Goal: Information Seeking & Learning: Compare options

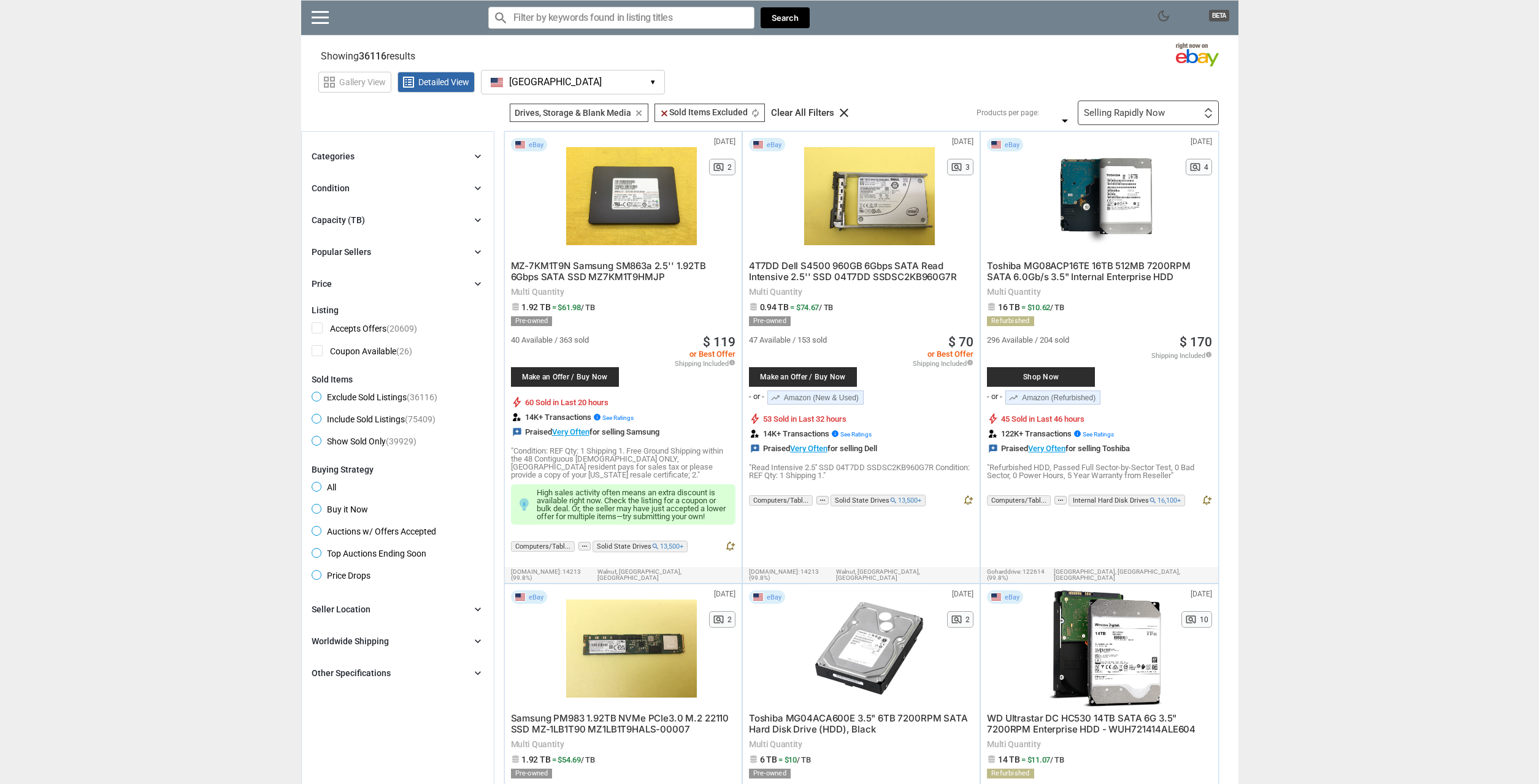
drag, startPoint x: 1308, startPoint y: 517, endPoint x: 1376, endPoint y: 65, distance: 457.1
click at [1175, 124] on div "Selling Rapidly Now First or Last Chance to Buy Recently Listed Selling Rapidly…" at bounding box center [1148, 112] width 141 height 24
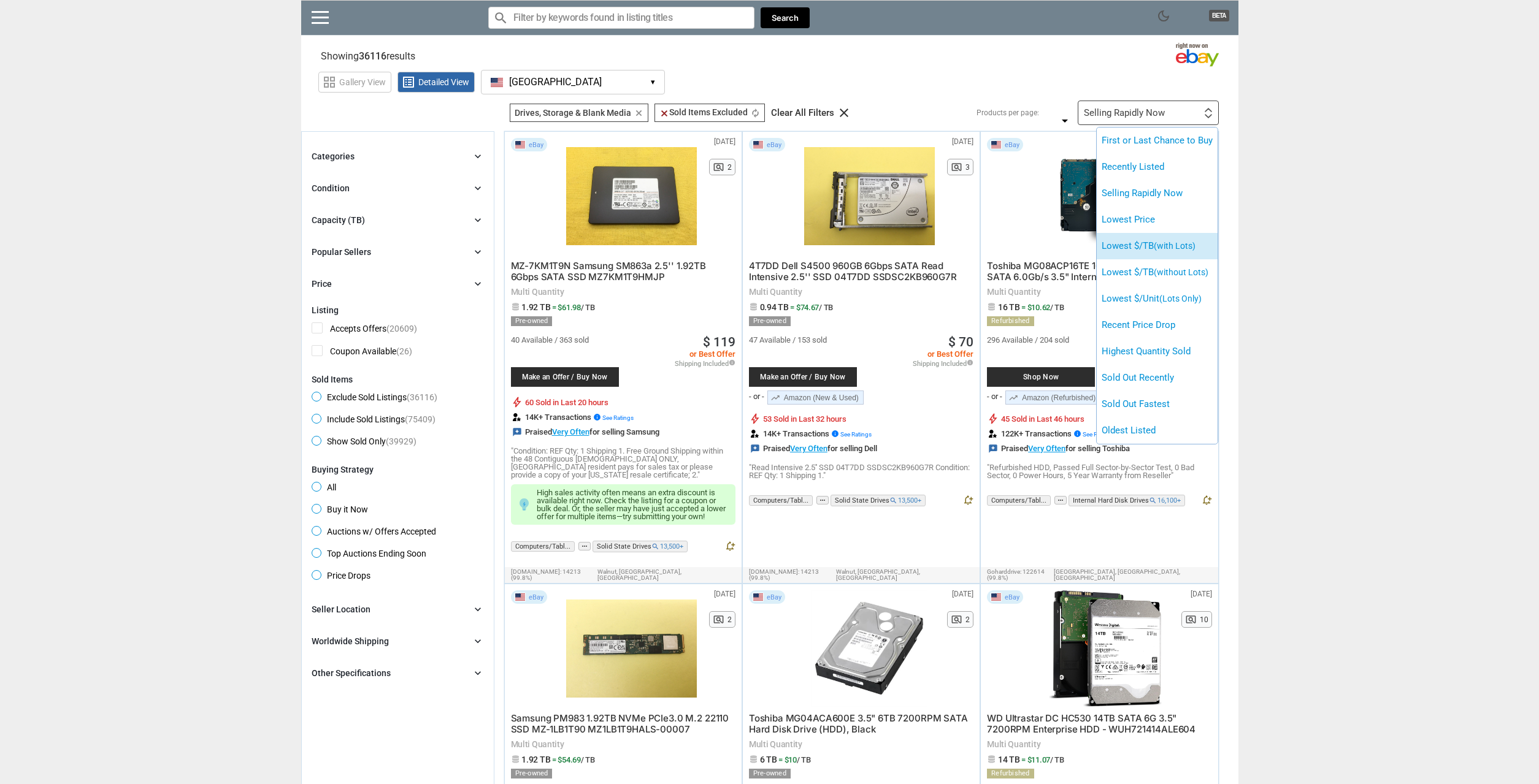
click at [1177, 243] on span "(with Lots)" at bounding box center [1175, 245] width 41 height 10
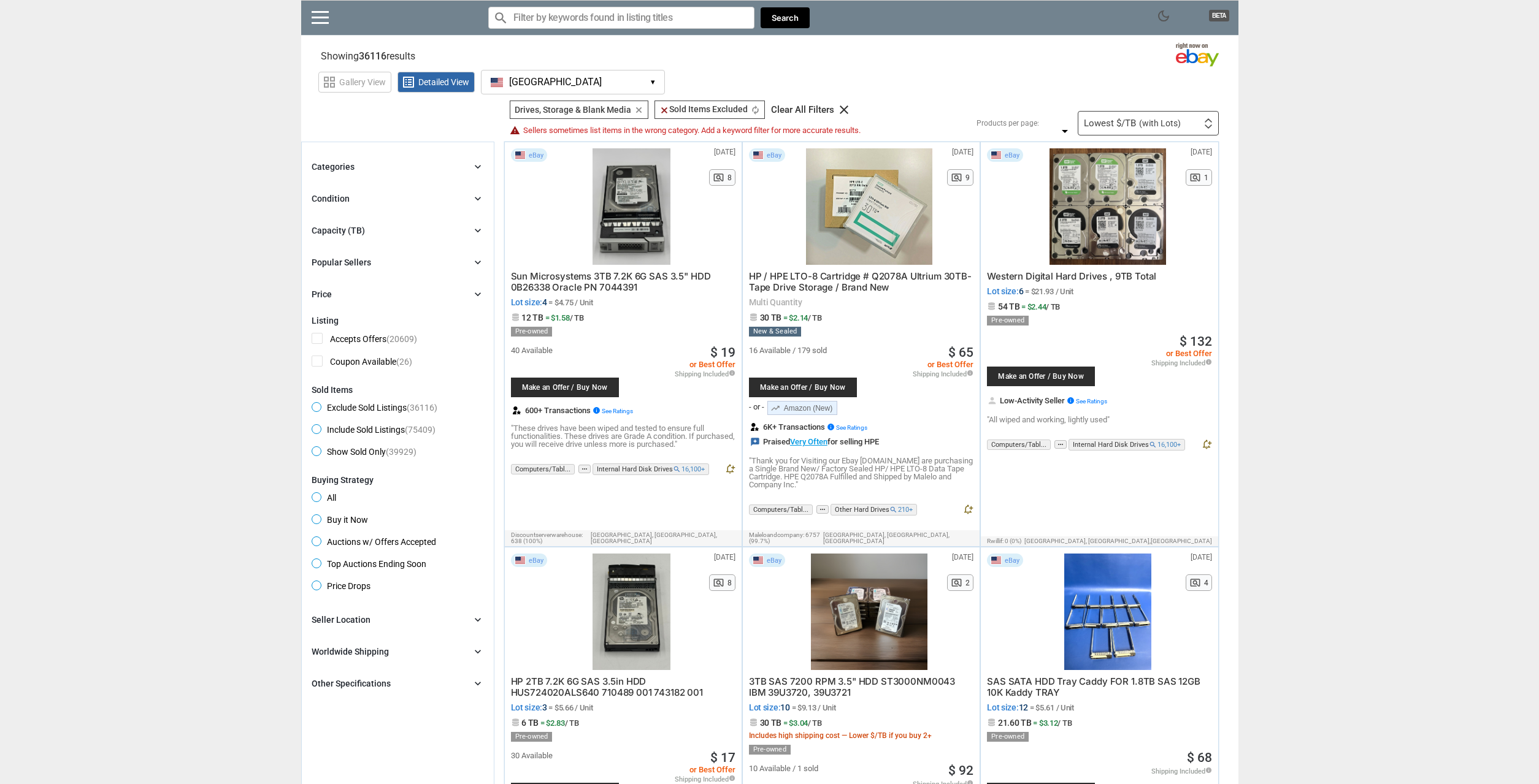
drag, startPoint x: 1220, startPoint y: 409, endPoint x: 1302, endPoint y: 78, distance: 341.0
click at [439, 78] on span "Detailed View" at bounding box center [443, 83] width 51 height 9
click at [369, 86] on span "Gallery View" at bounding box center [362, 83] width 47 height 9
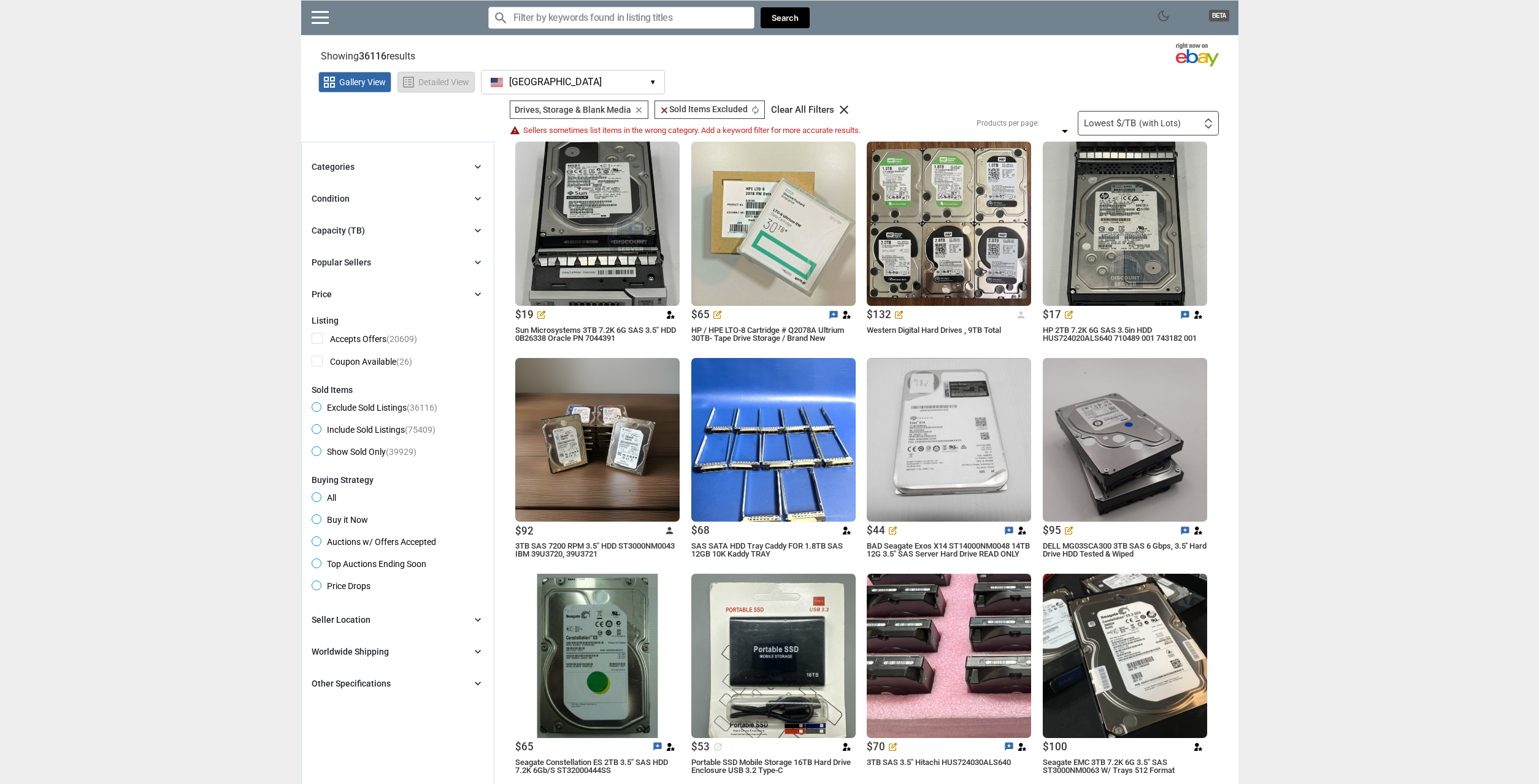
click at [426, 79] on span "Detailed View" at bounding box center [443, 83] width 51 height 9
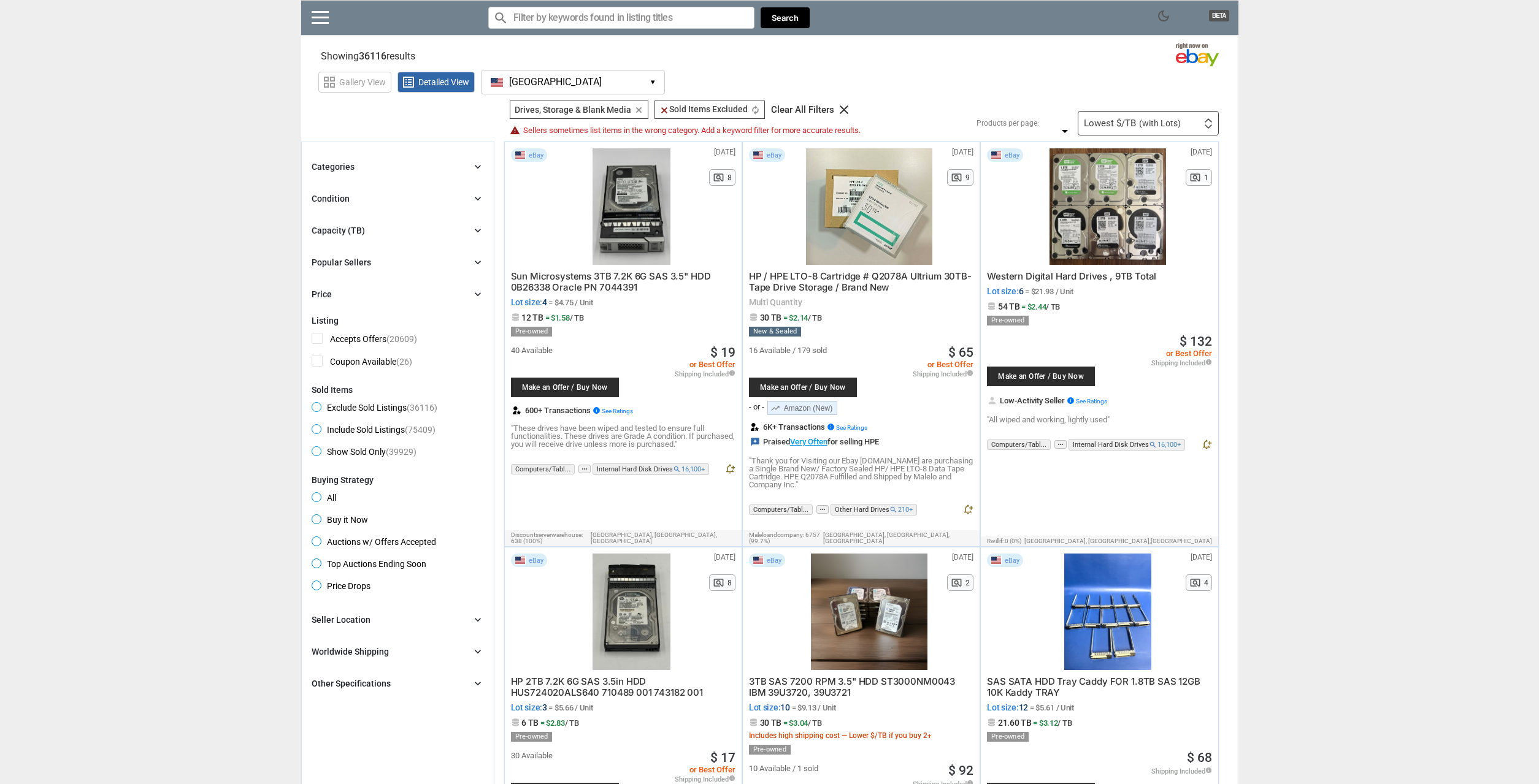
click at [1108, 123] on div "Lowest $/TB (with Lots)" at bounding box center [1132, 123] width 97 height 9
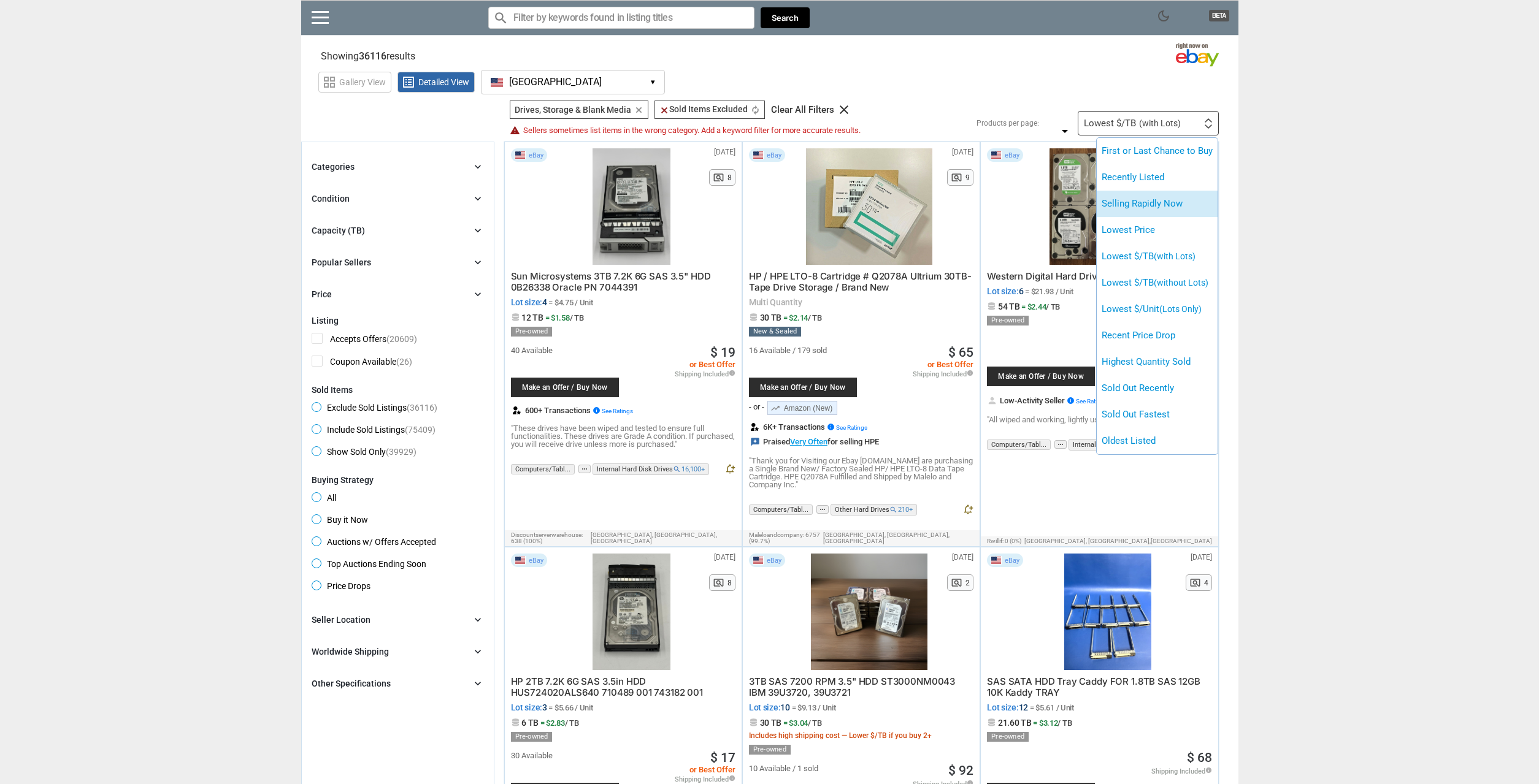
click at [1175, 202] on li "Selling Rapidly Now" at bounding box center [1157, 203] width 121 height 26
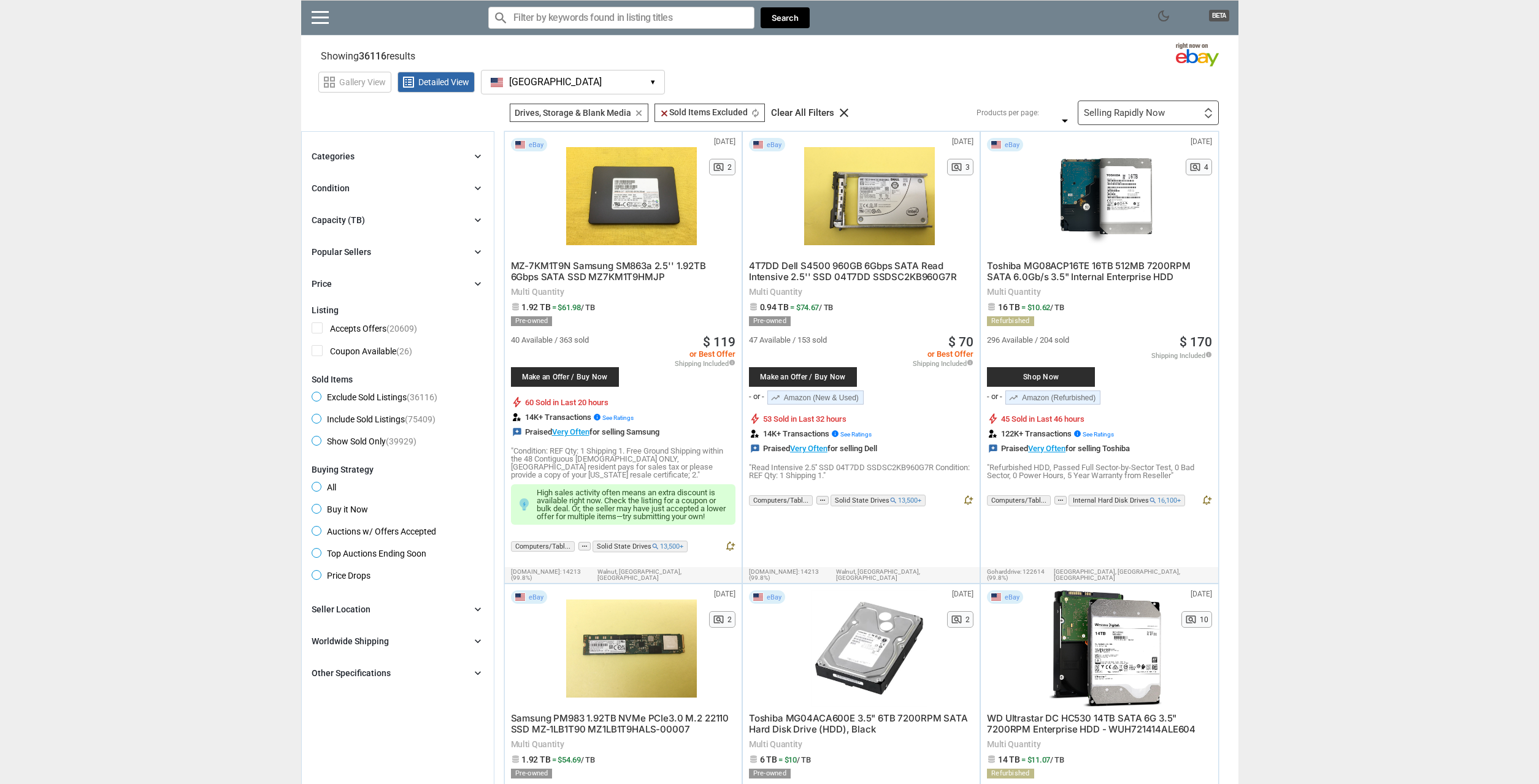
click at [1158, 110] on div "Selling Rapidly Now" at bounding box center [1124, 113] width 81 height 9
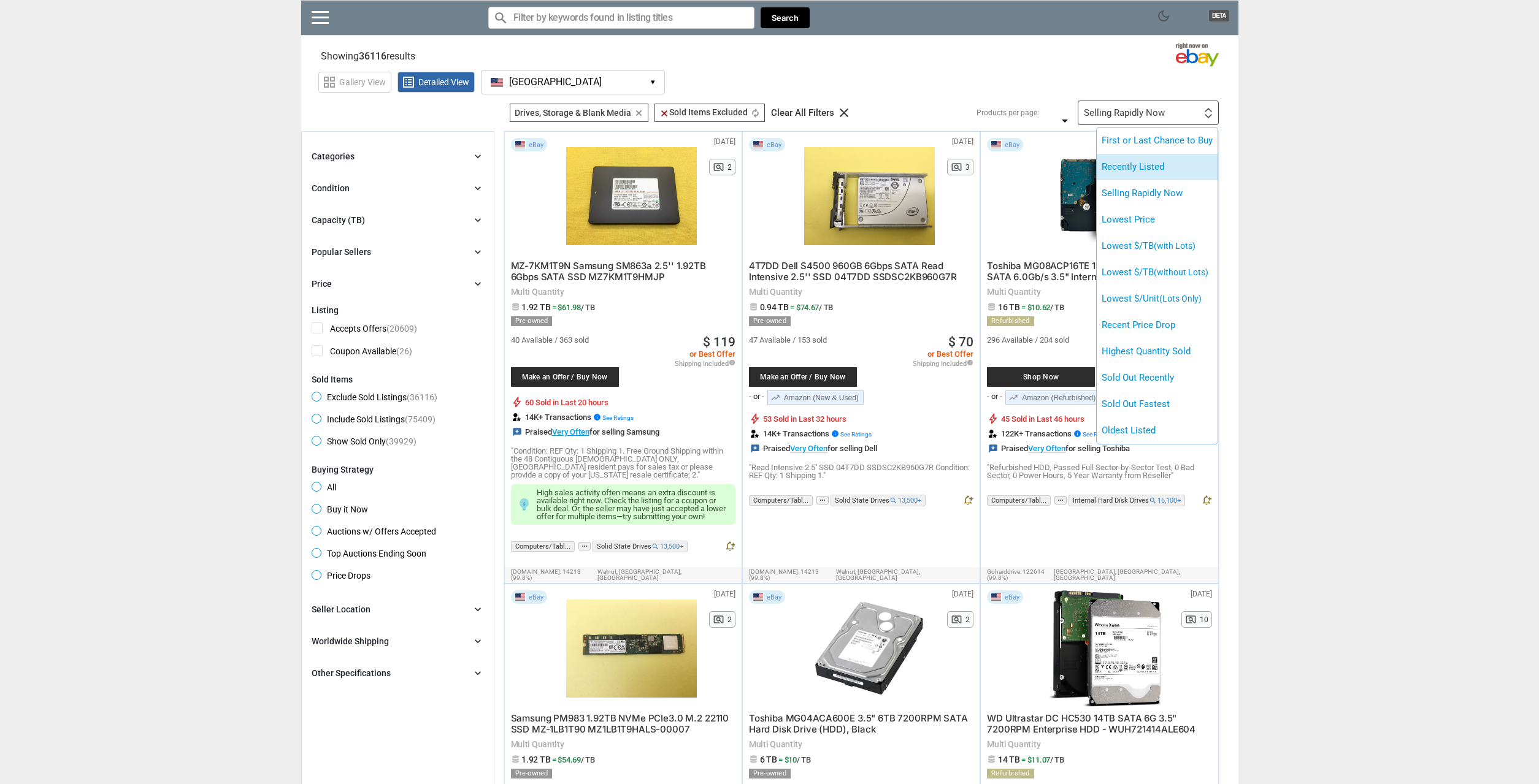
click at [1145, 162] on li "Recently Listed" at bounding box center [1157, 166] width 121 height 26
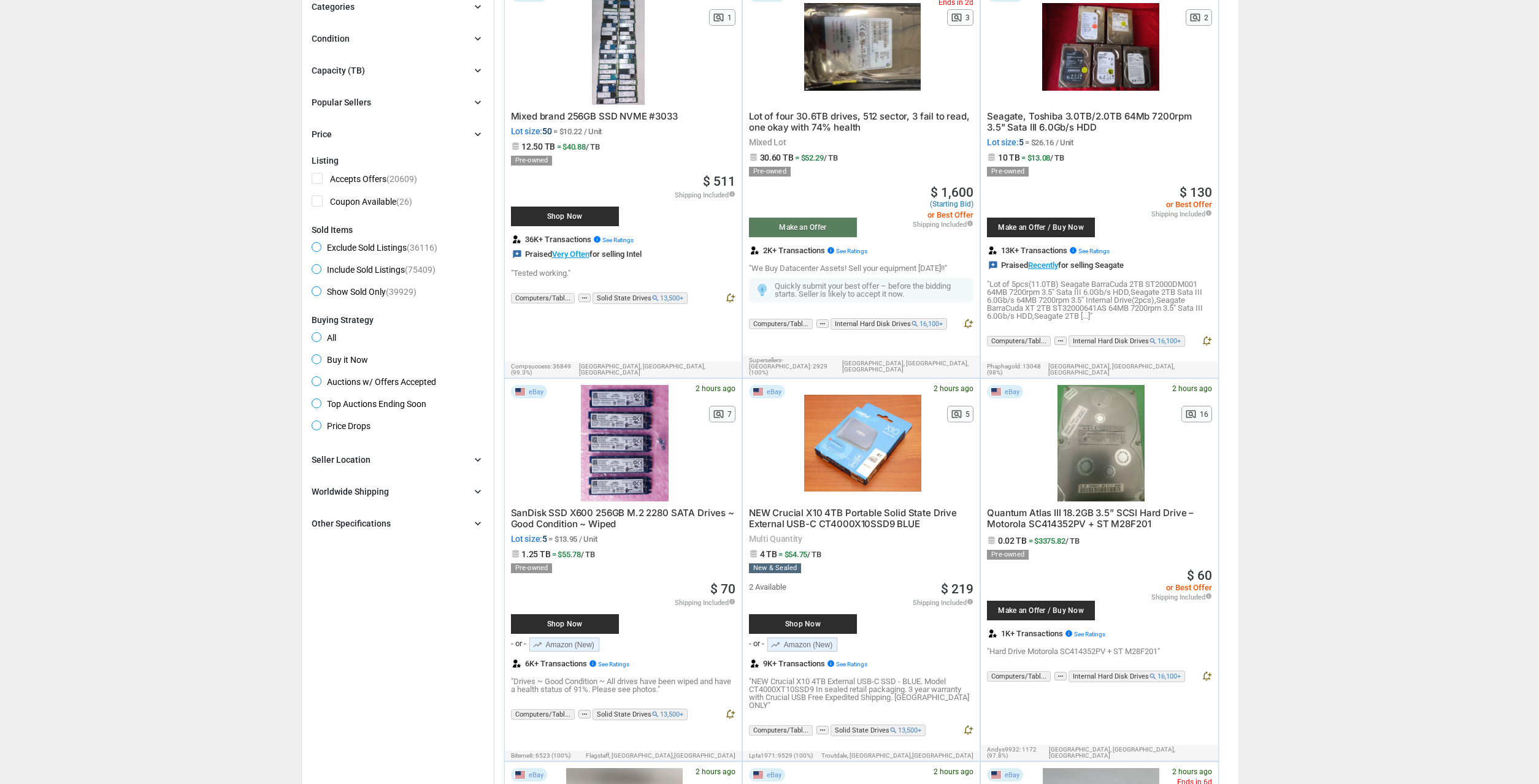
scroll to position [125, 0]
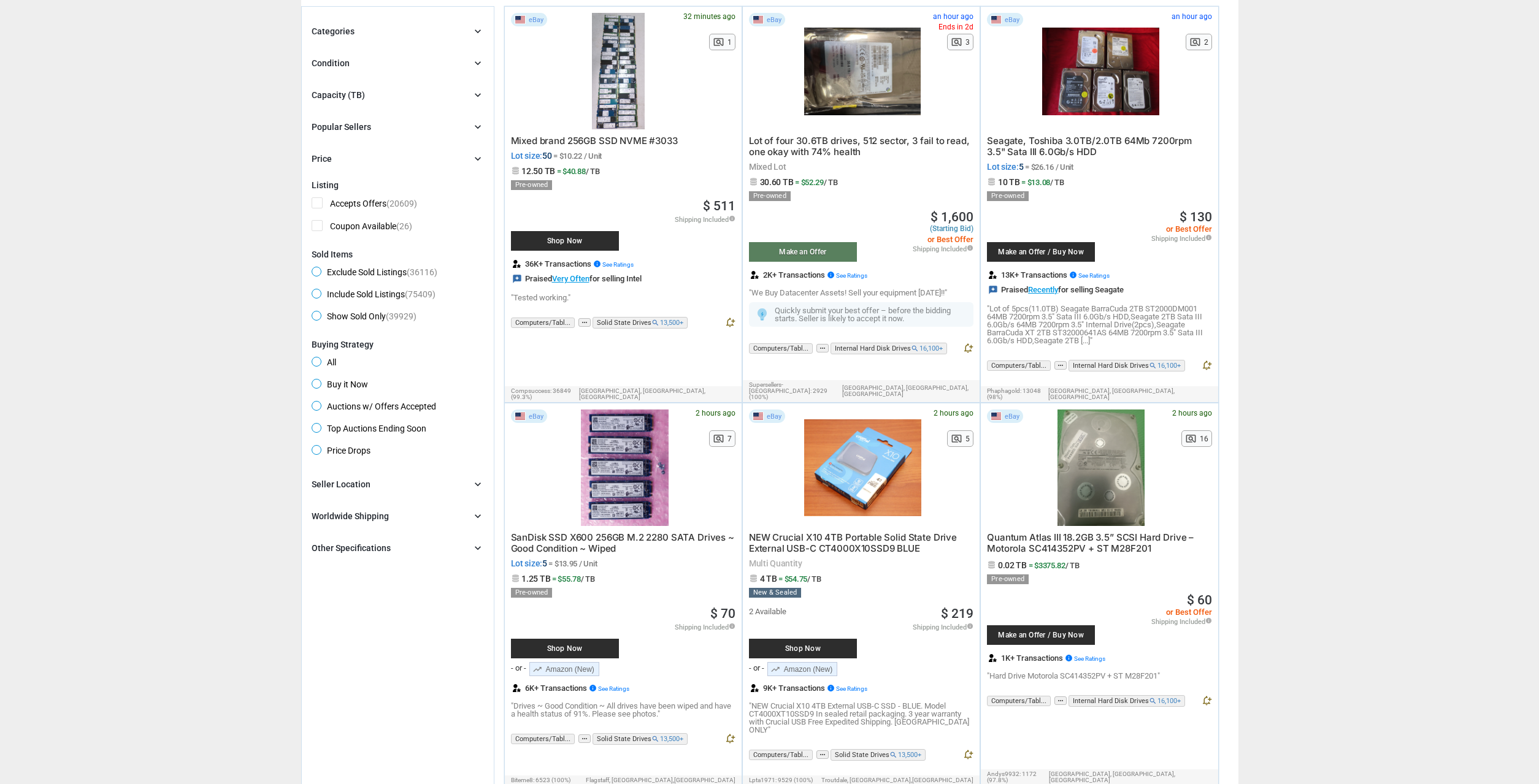
click at [401, 31] on div "Categories chevron_right" at bounding box center [398, 31] width 173 height 14
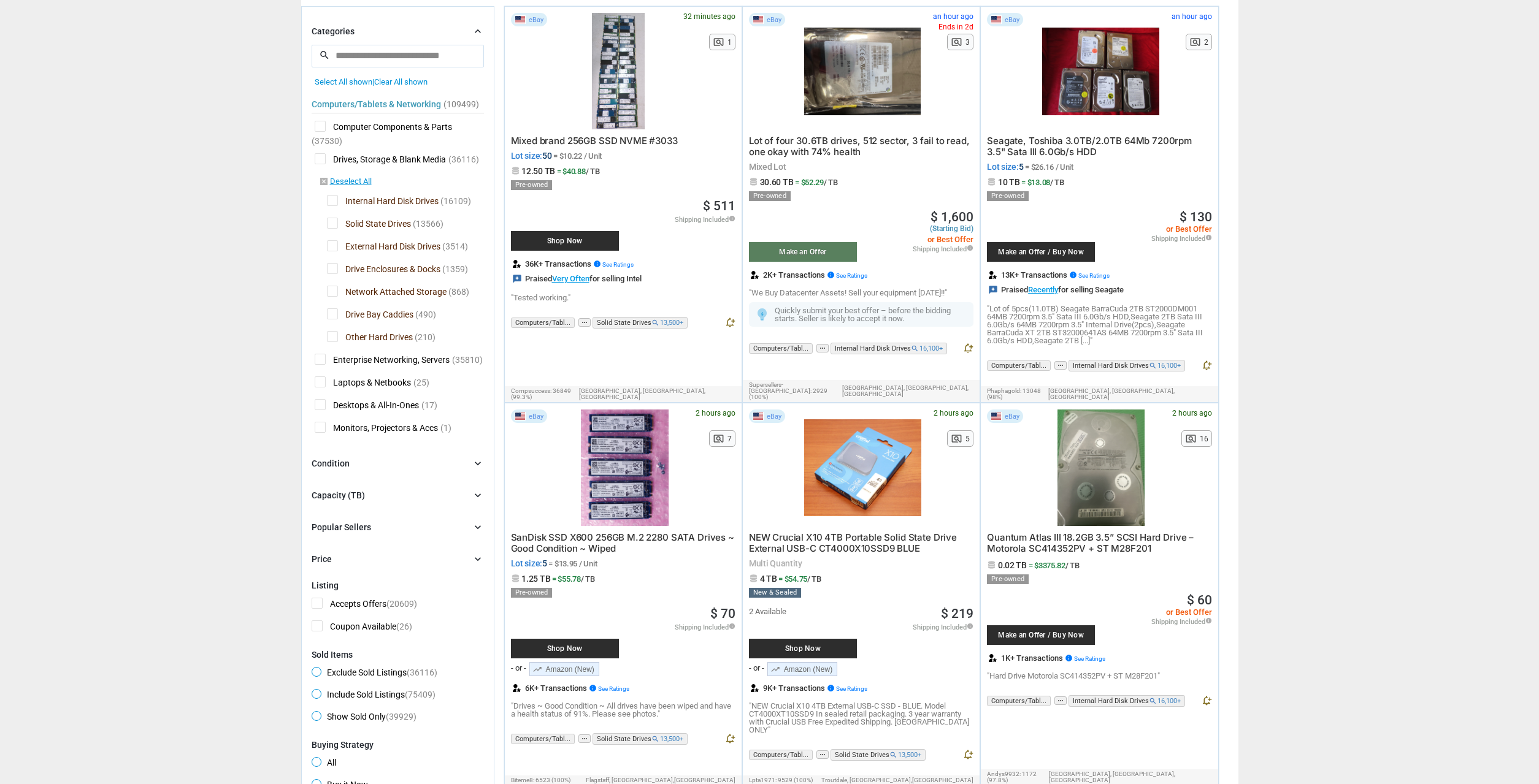
click at [401, 31] on div "Categories chevron_right" at bounding box center [398, 31] width 173 height 14
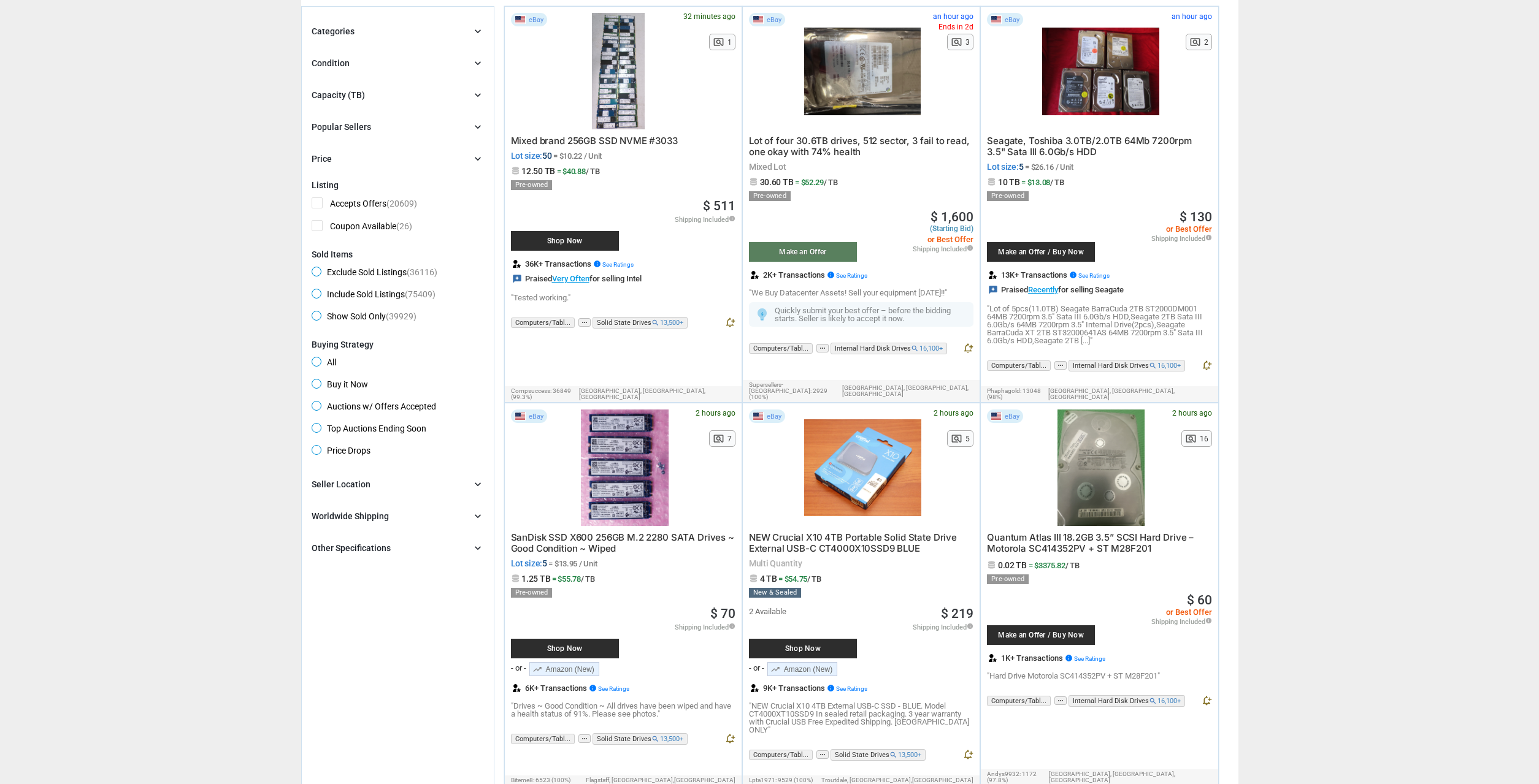
click at [430, 38] on div "Categories chevron_right" at bounding box center [398, 31] width 173 height 14
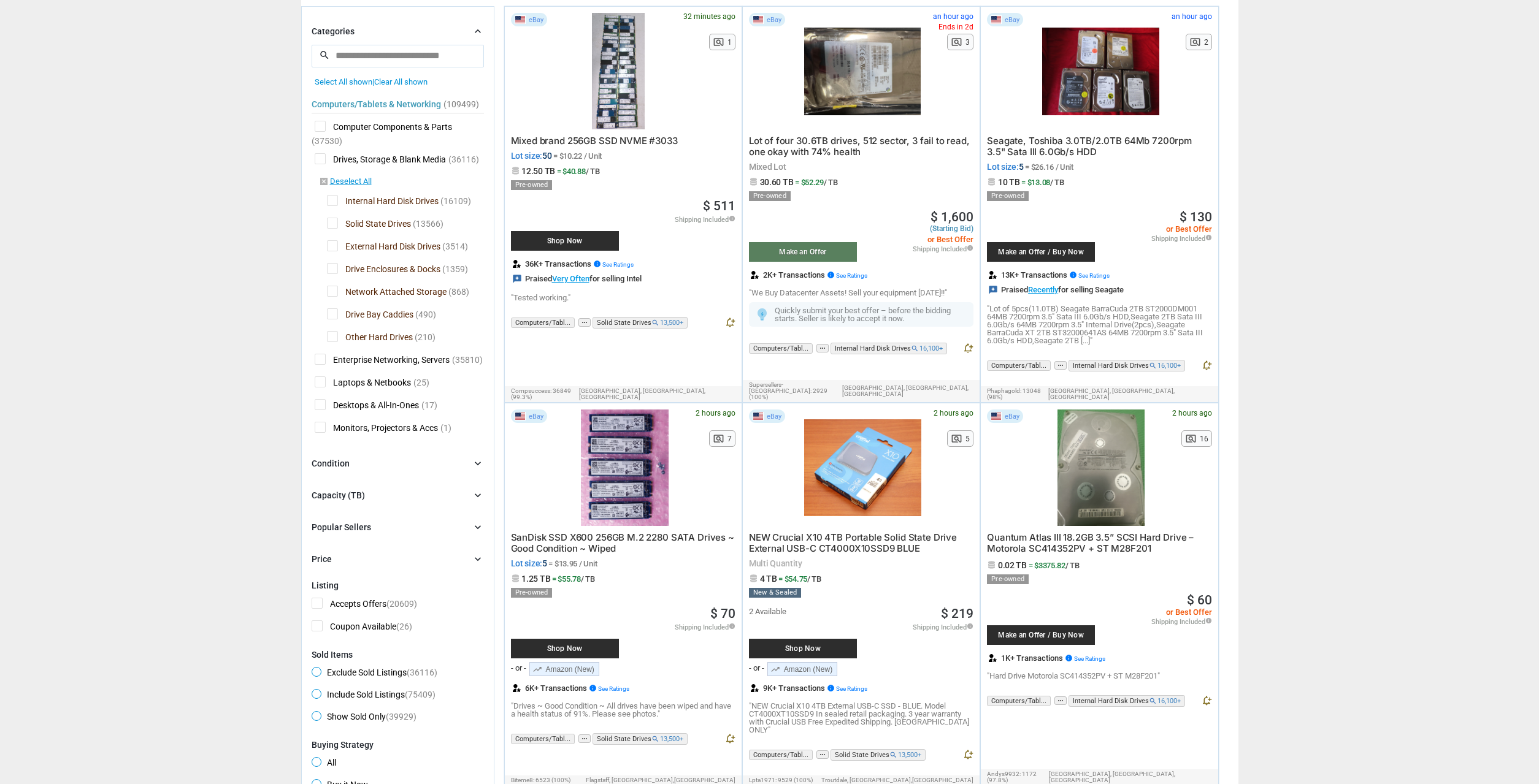
click at [363, 223] on span "Solid State Drives" at bounding box center [368, 225] width 84 height 15
click at [374, 245] on span "External Hard Disk Drives" at bounding box center [383, 247] width 113 height 15
click at [375, 269] on span "Drive Enclosures & Docks" at bounding box center [383, 271] width 113 height 15
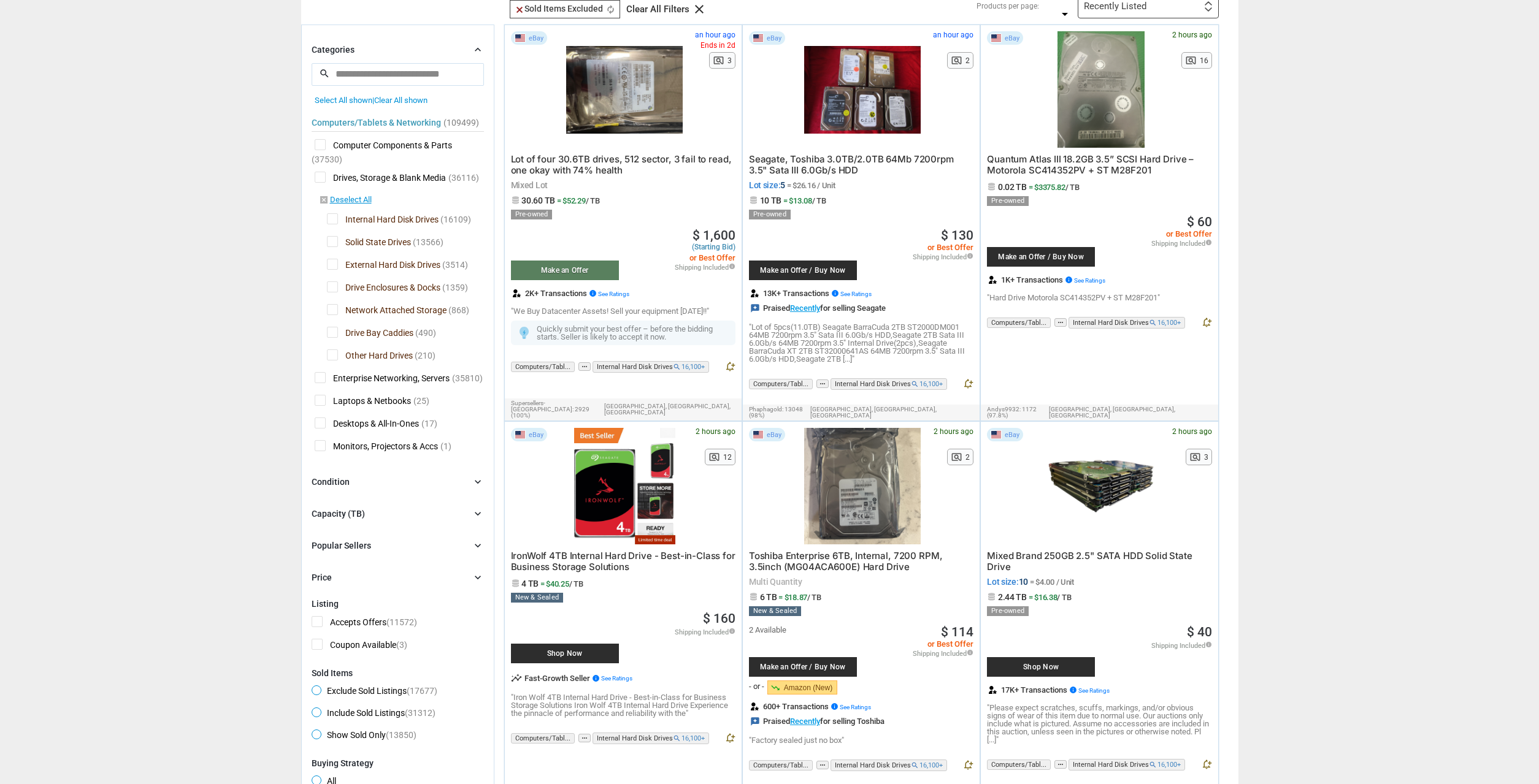
click at [397, 334] on span "Drive Bay Caddies" at bounding box center [370, 334] width 86 height 15
click at [397, 338] on span "Drive Bay Caddies" at bounding box center [370, 334] width 86 height 15
click at [398, 361] on span "Other Hard Drives" at bounding box center [369, 357] width 85 height 15
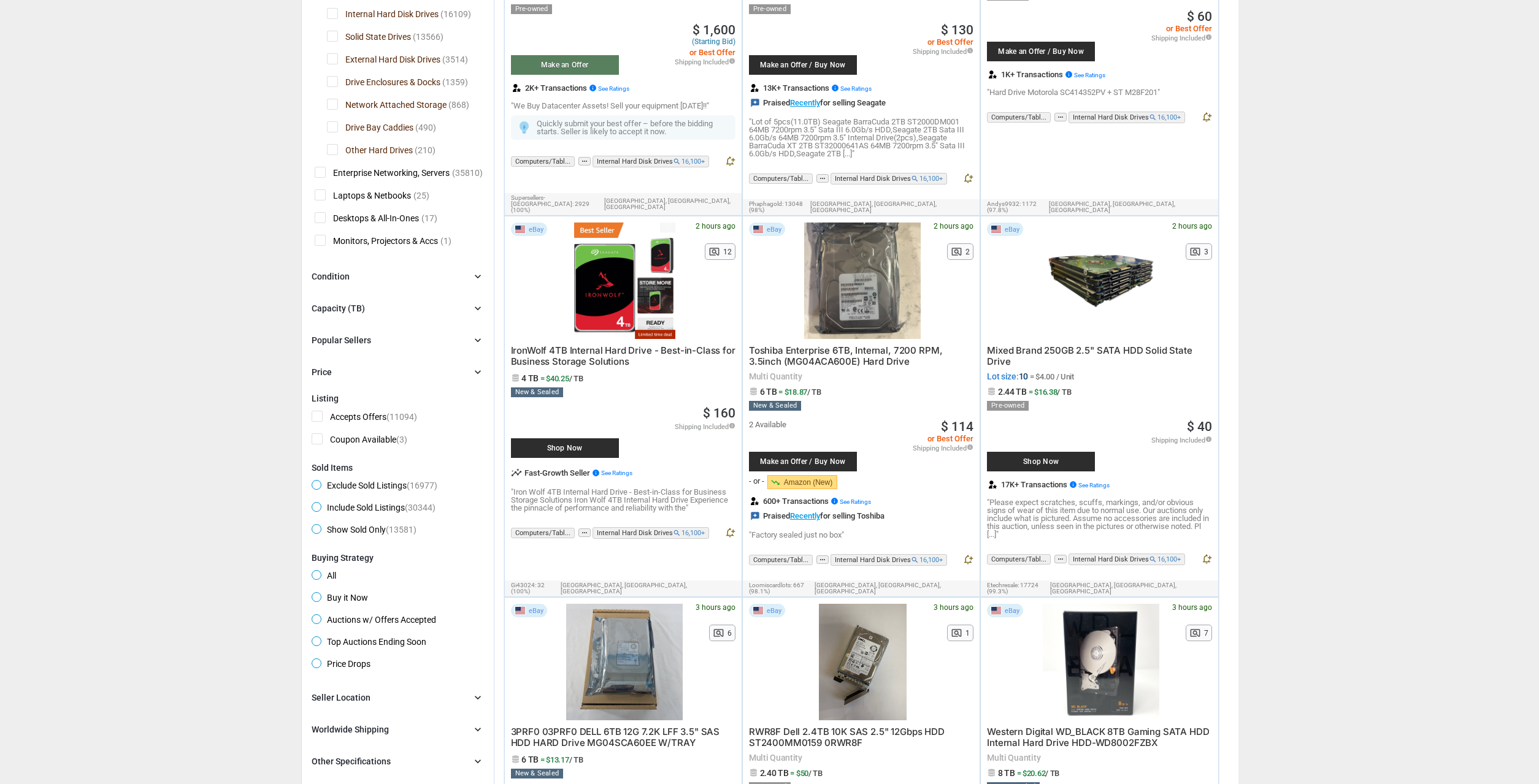
scroll to position [250, 0]
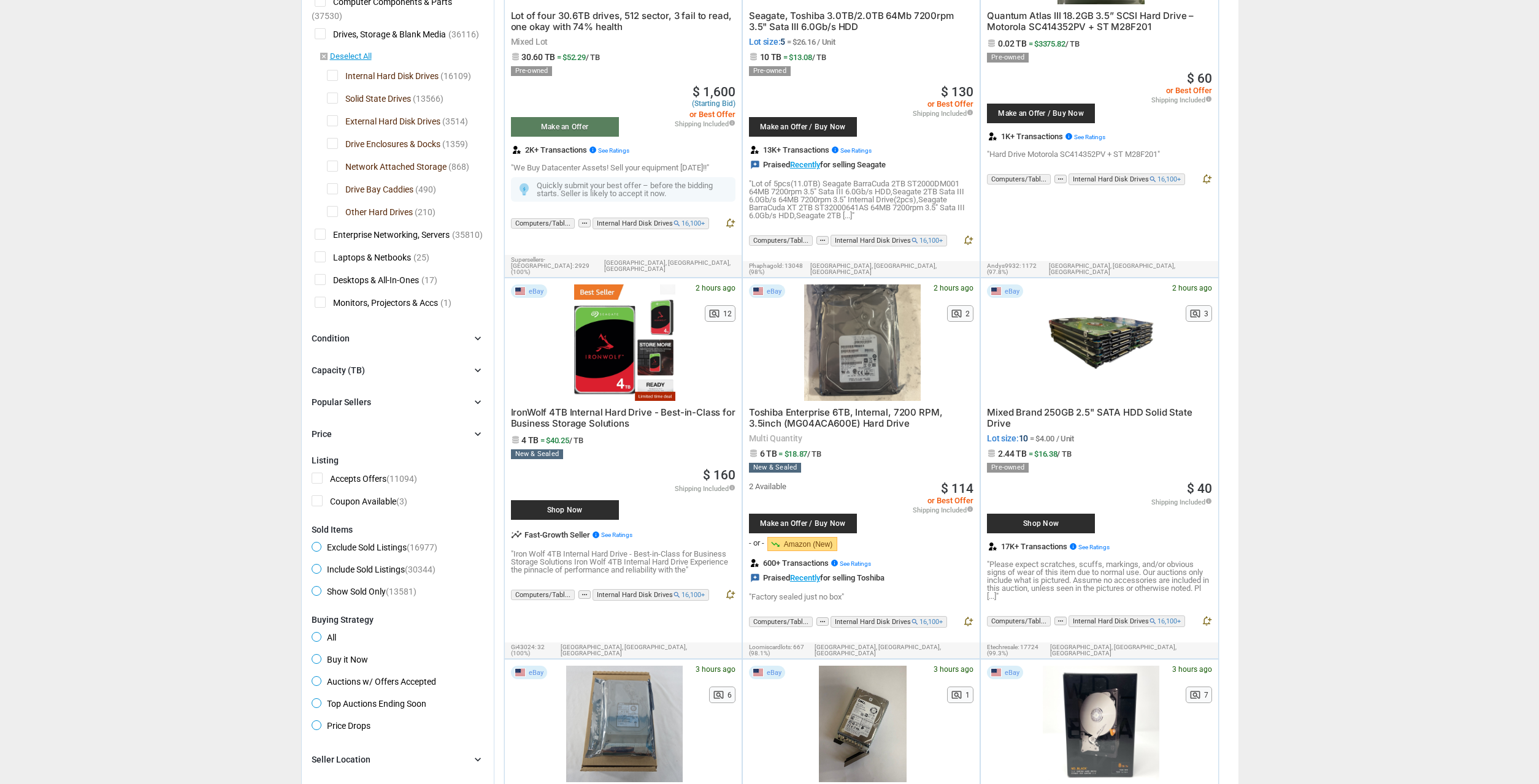
click at [397, 431] on div "Price chevron_right" at bounding box center [398, 434] width 173 height 14
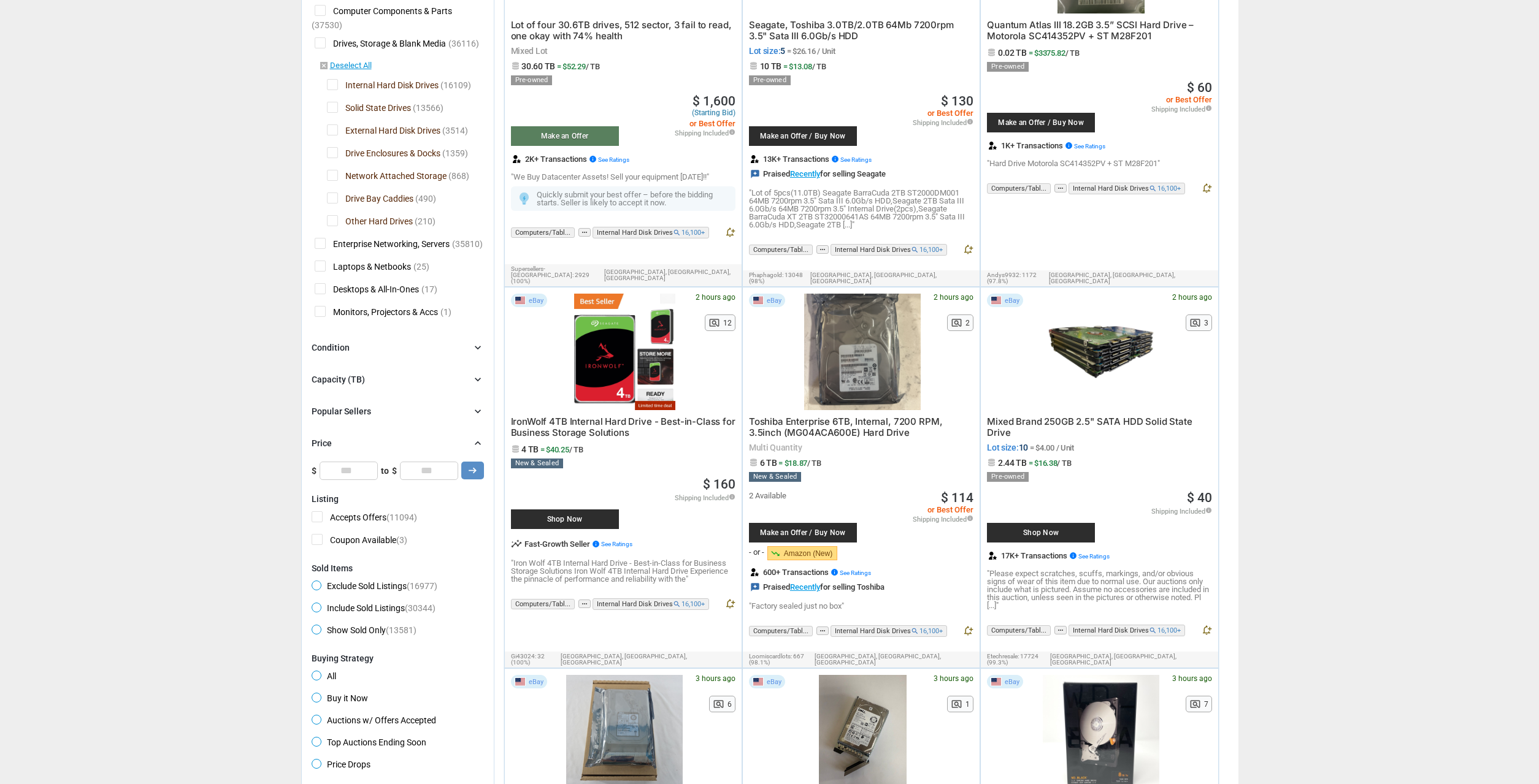
scroll to position [0, 0]
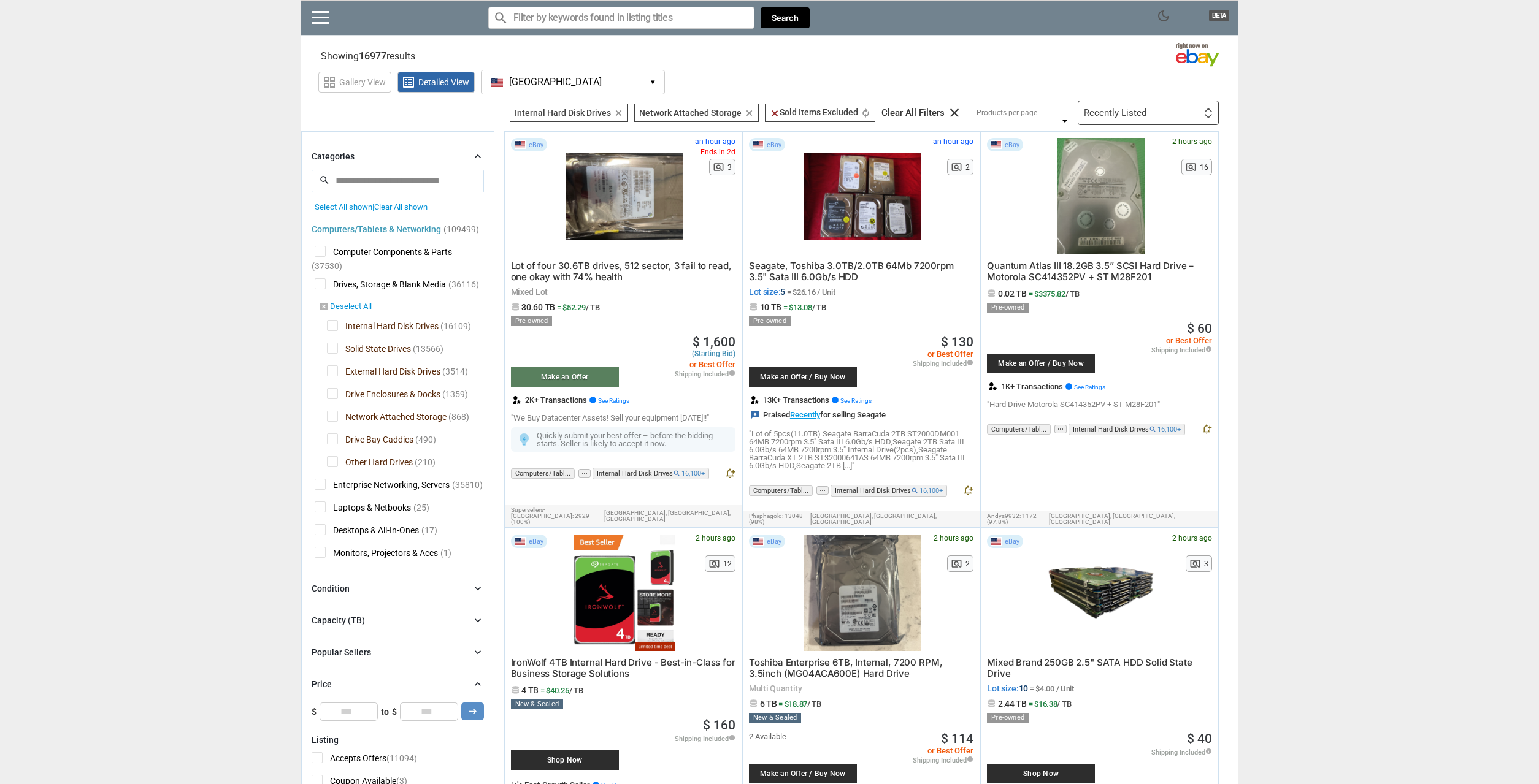
click at [1149, 105] on div "Recently Listed First or Last Chance to Buy Recently Listed Selling Rapidly Now…" at bounding box center [1148, 112] width 141 height 24
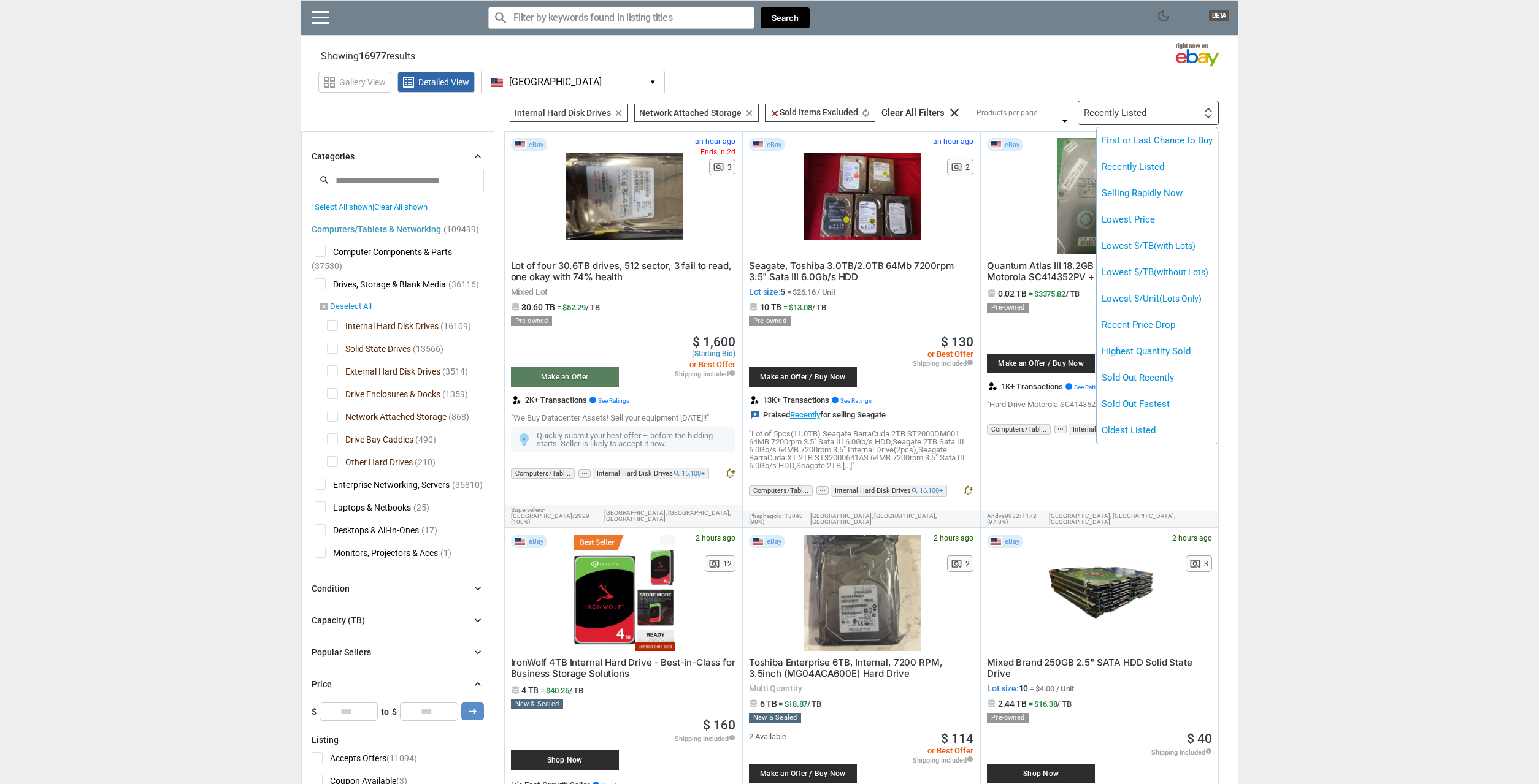
click at [166, 438] on div at bounding box center [769, 392] width 1539 height 784
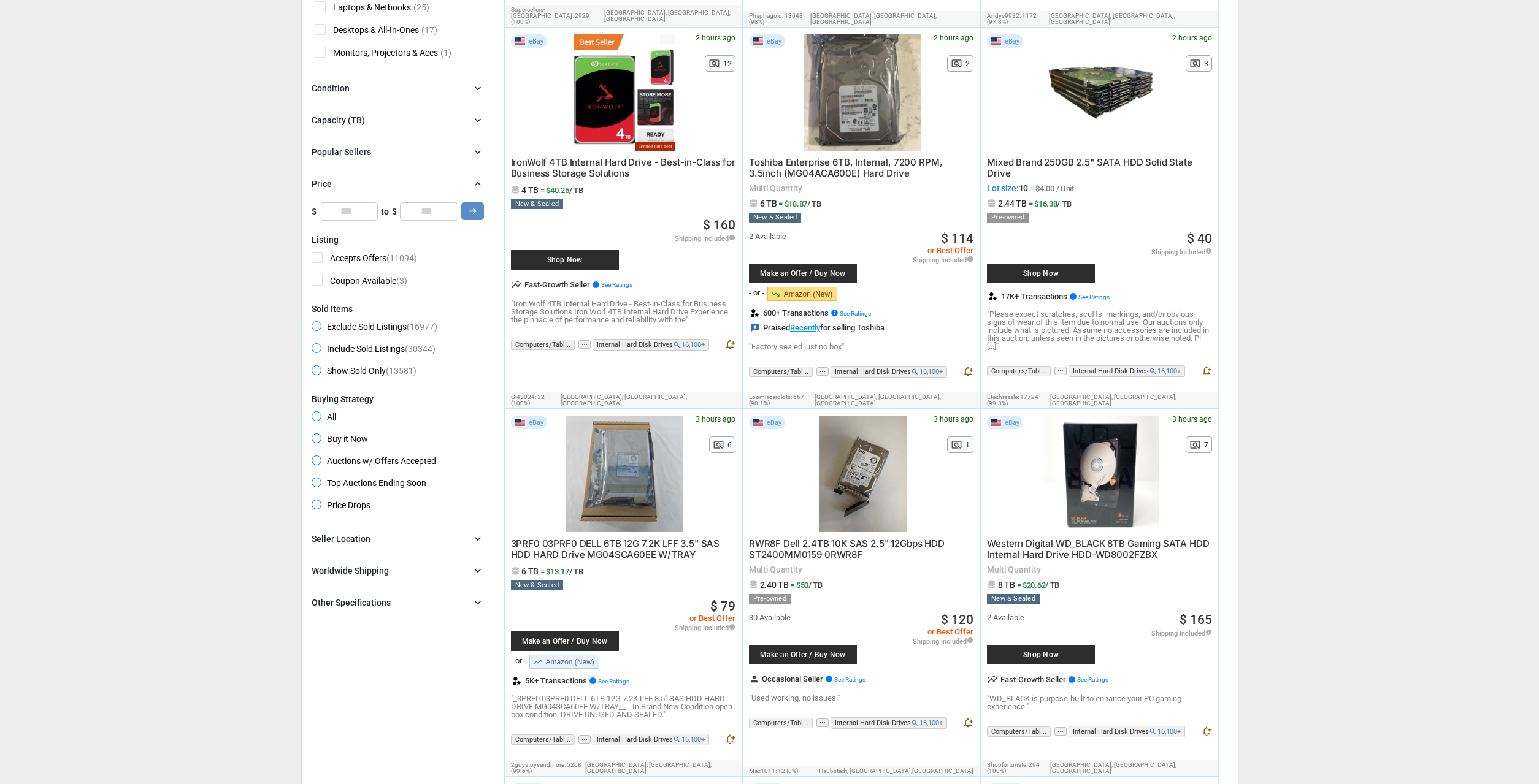
scroll to position [375, 0]
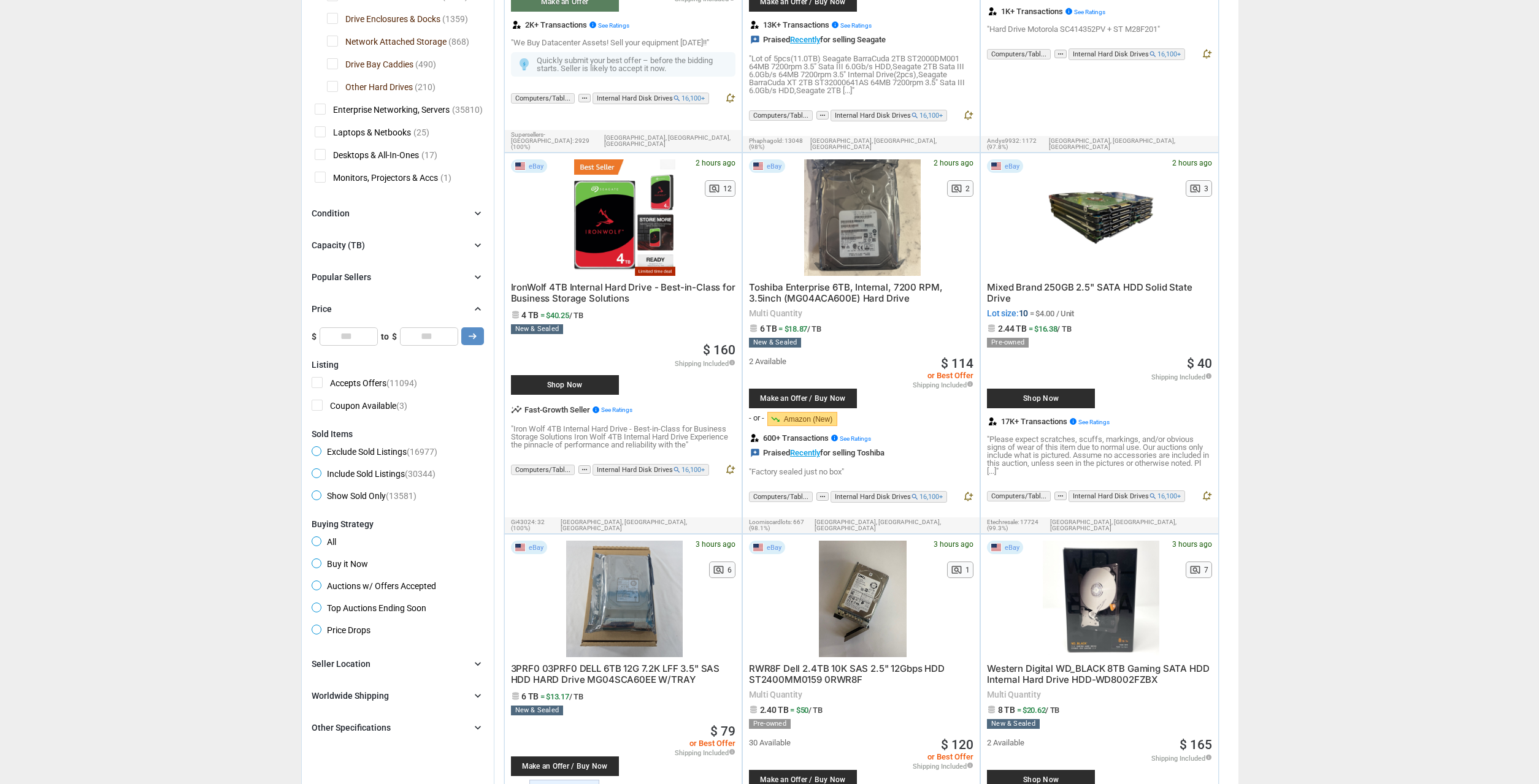
click at [443, 335] on input "*" at bounding box center [429, 336] width 58 height 18
click at [443, 335] on input "**" at bounding box center [429, 336] width 58 height 18
click at [473, 340] on icon "arrow_right_alt" at bounding box center [472, 336] width 12 height 12
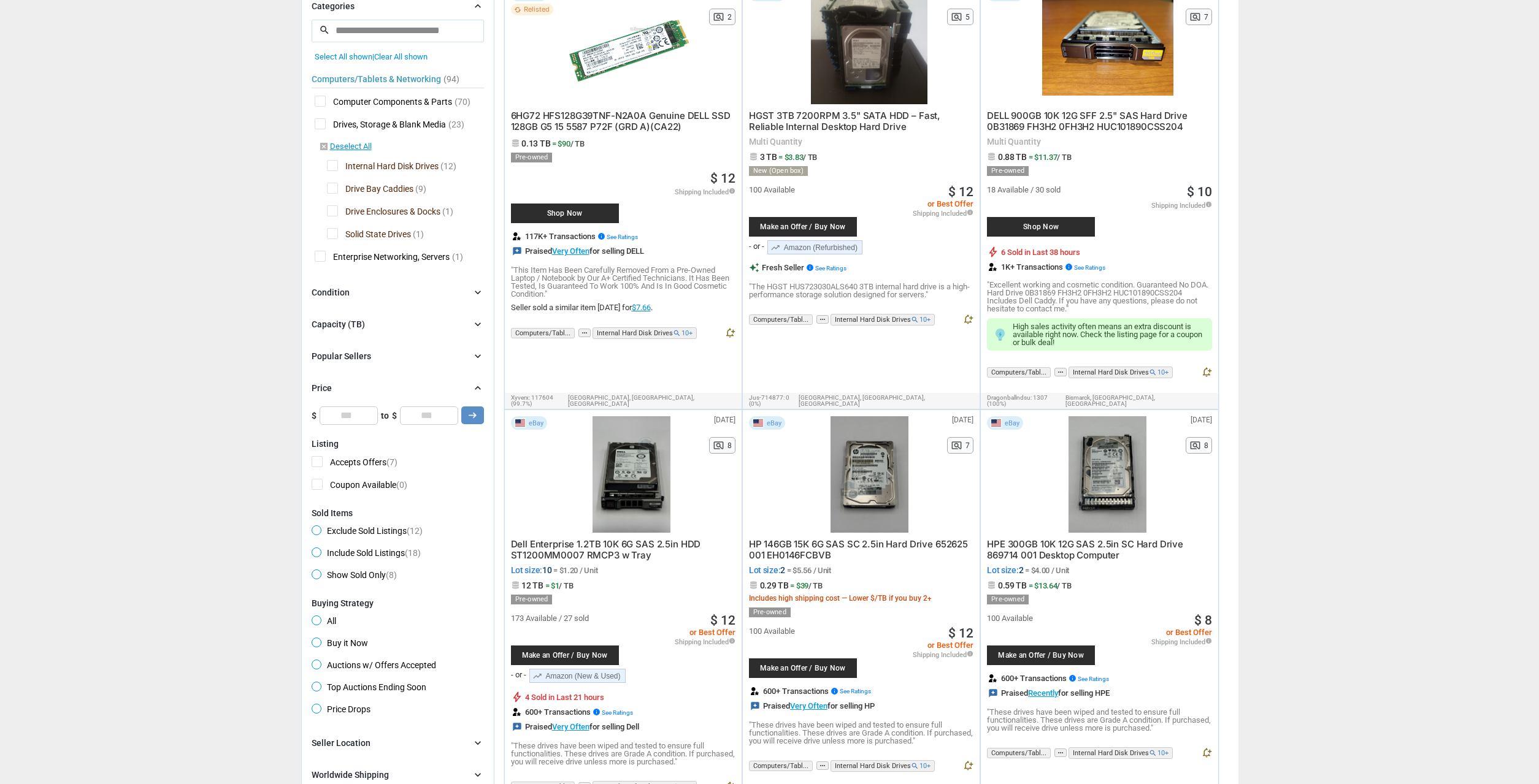
scroll to position [250, 0]
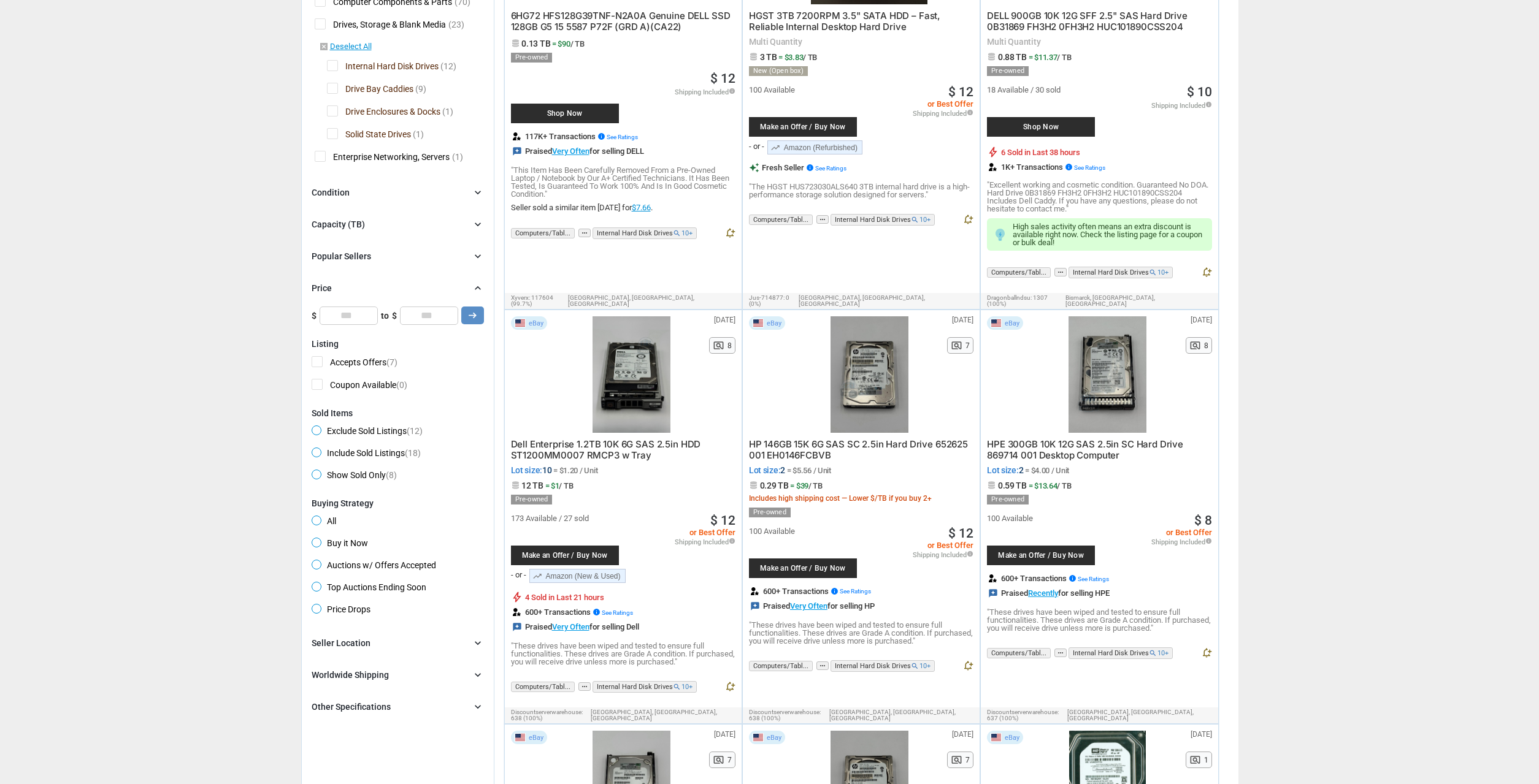
click at [445, 319] on input "*" at bounding box center [429, 316] width 58 height 18
type input "*"
click at [443, 321] on input "*" at bounding box center [429, 316] width 58 height 18
click at [478, 316] on icon "arrow_right_alt" at bounding box center [472, 315] width 12 height 12
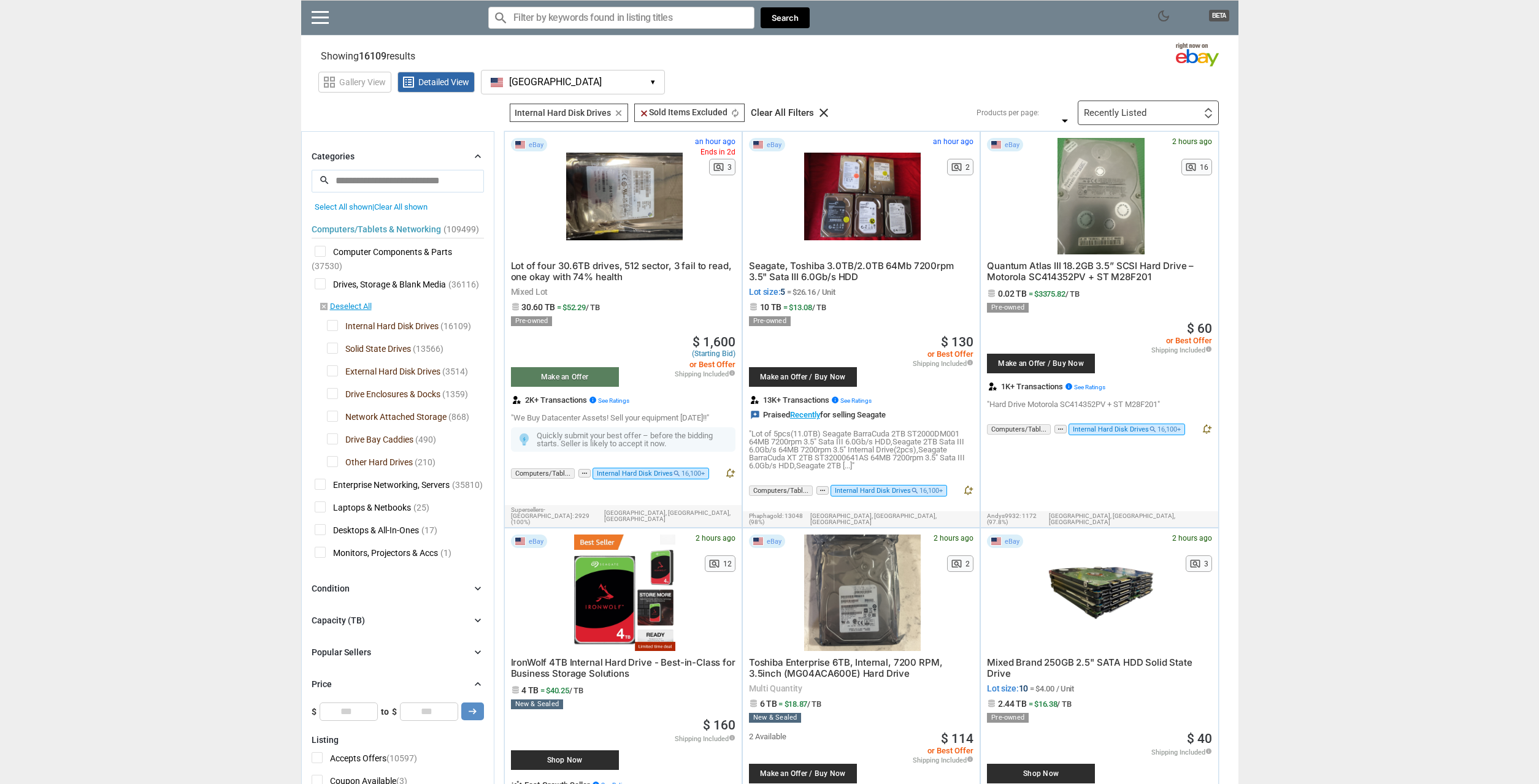
drag, startPoint x: 1287, startPoint y: 490, endPoint x: 1237, endPoint y: 36, distance: 456.7
